Goal: Find specific page/section

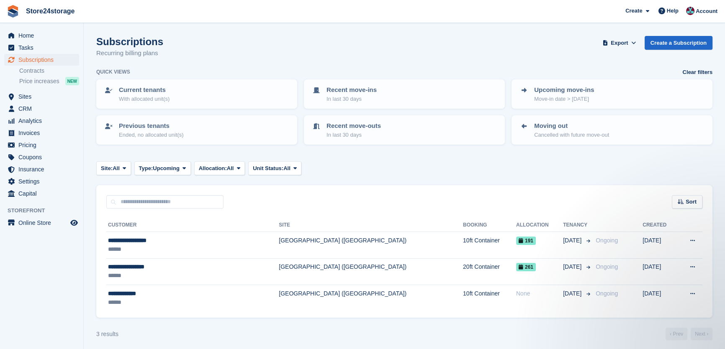
click at [56, 21] on span "Store24storage Create Subscription Invoice Contact Deal Discount Page Help Chat…" at bounding box center [362, 11] width 725 height 23
click at [56, 13] on link "Store24storage" at bounding box center [51, 11] width 56 height 14
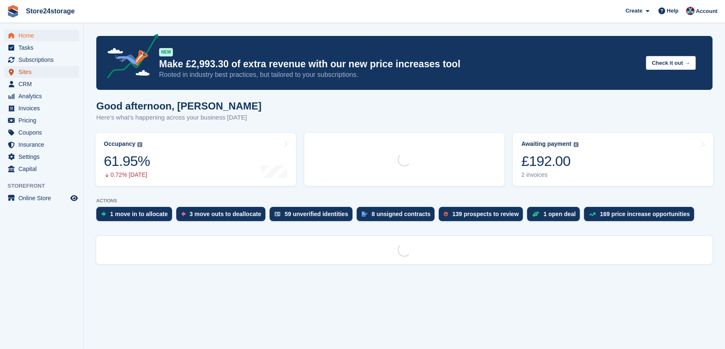
click at [41, 72] on span "Sites" at bounding box center [43, 72] width 50 height 12
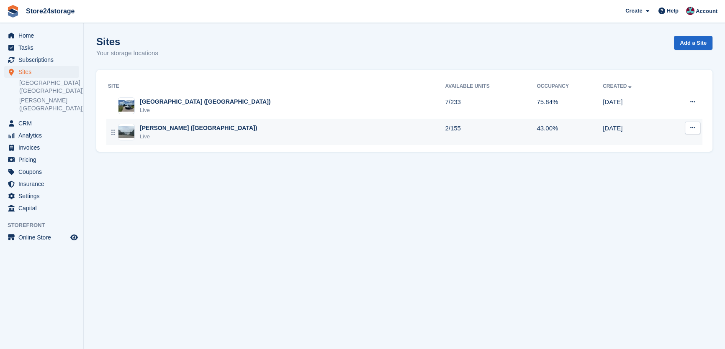
click at [157, 128] on div "[PERSON_NAME] ([GEOGRAPHIC_DATA])" at bounding box center [198, 128] width 117 height 9
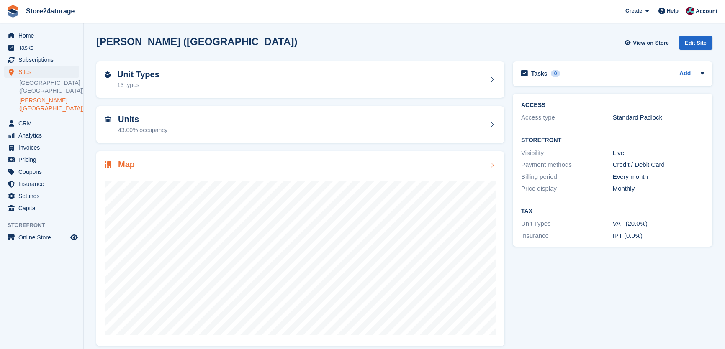
click at [169, 170] on div "Map" at bounding box center [300, 165] width 391 height 11
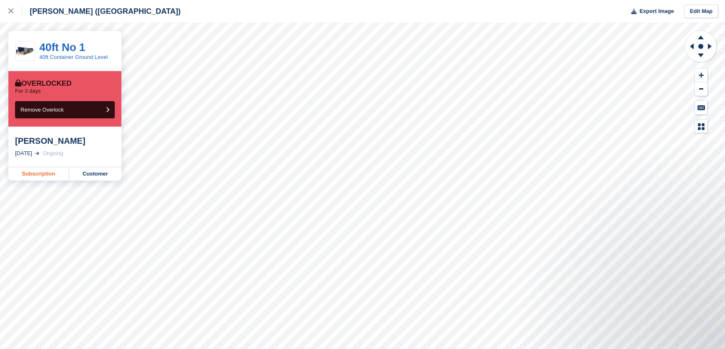
click at [52, 172] on link "Subscription" at bounding box center [38, 173] width 61 height 13
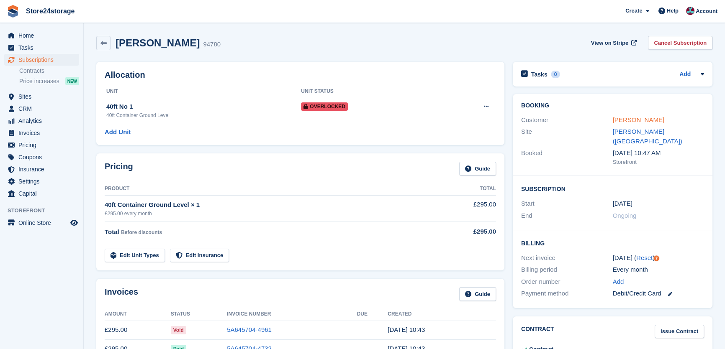
click at [636, 121] on link "Claudiu Nania" at bounding box center [638, 119] width 51 height 7
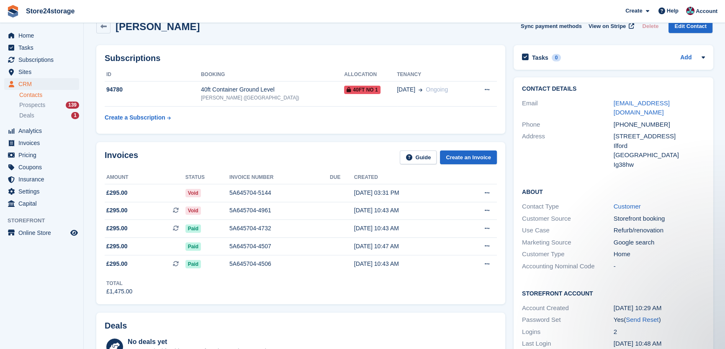
scroll to position [9, 0]
